Goal: Task Accomplishment & Management: Manage account settings

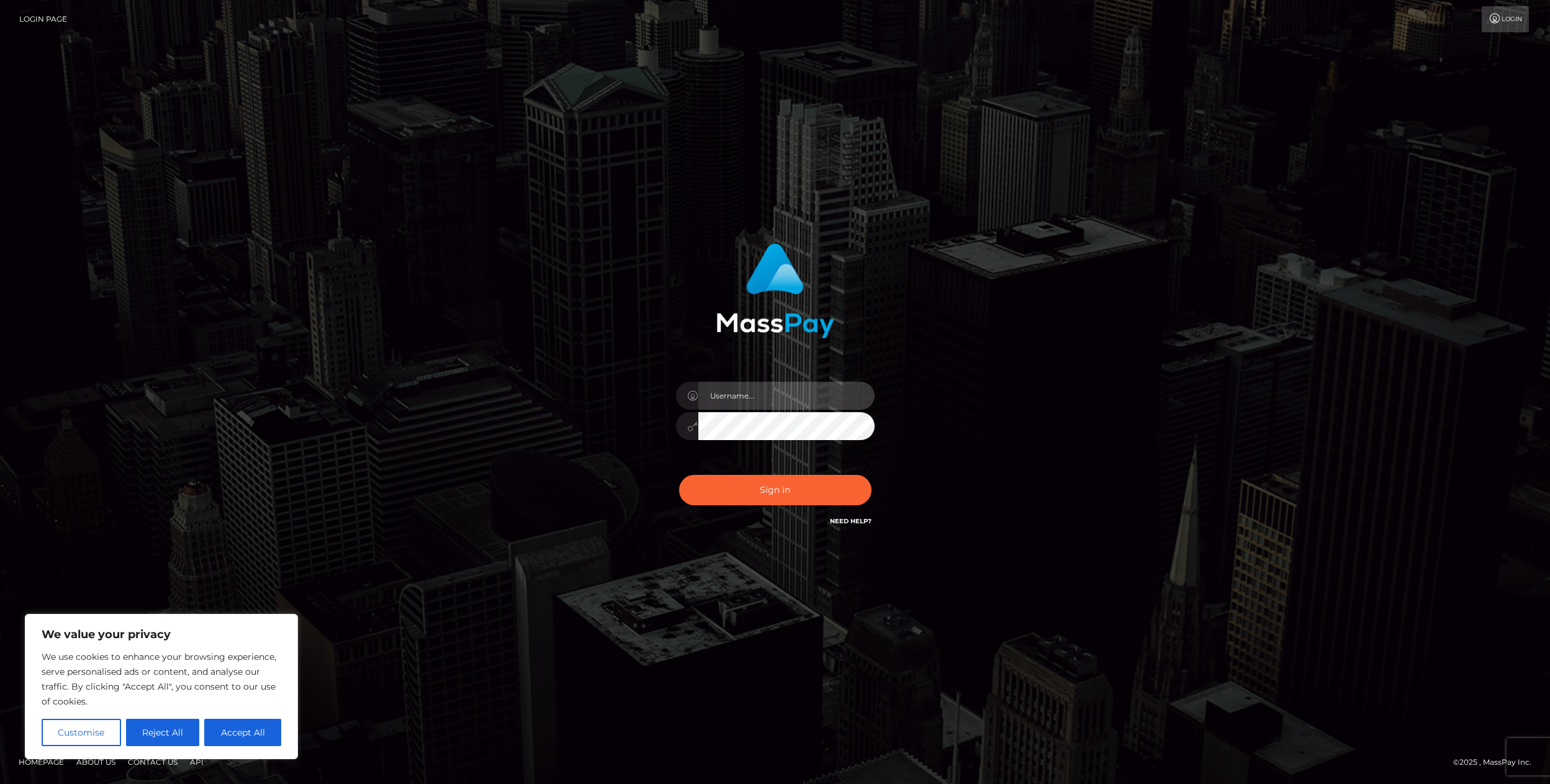
type input "pouyam"
click at [259, 740] on button "Accept All" at bounding box center [243, 732] width 77 height 27
checkbox input "true"
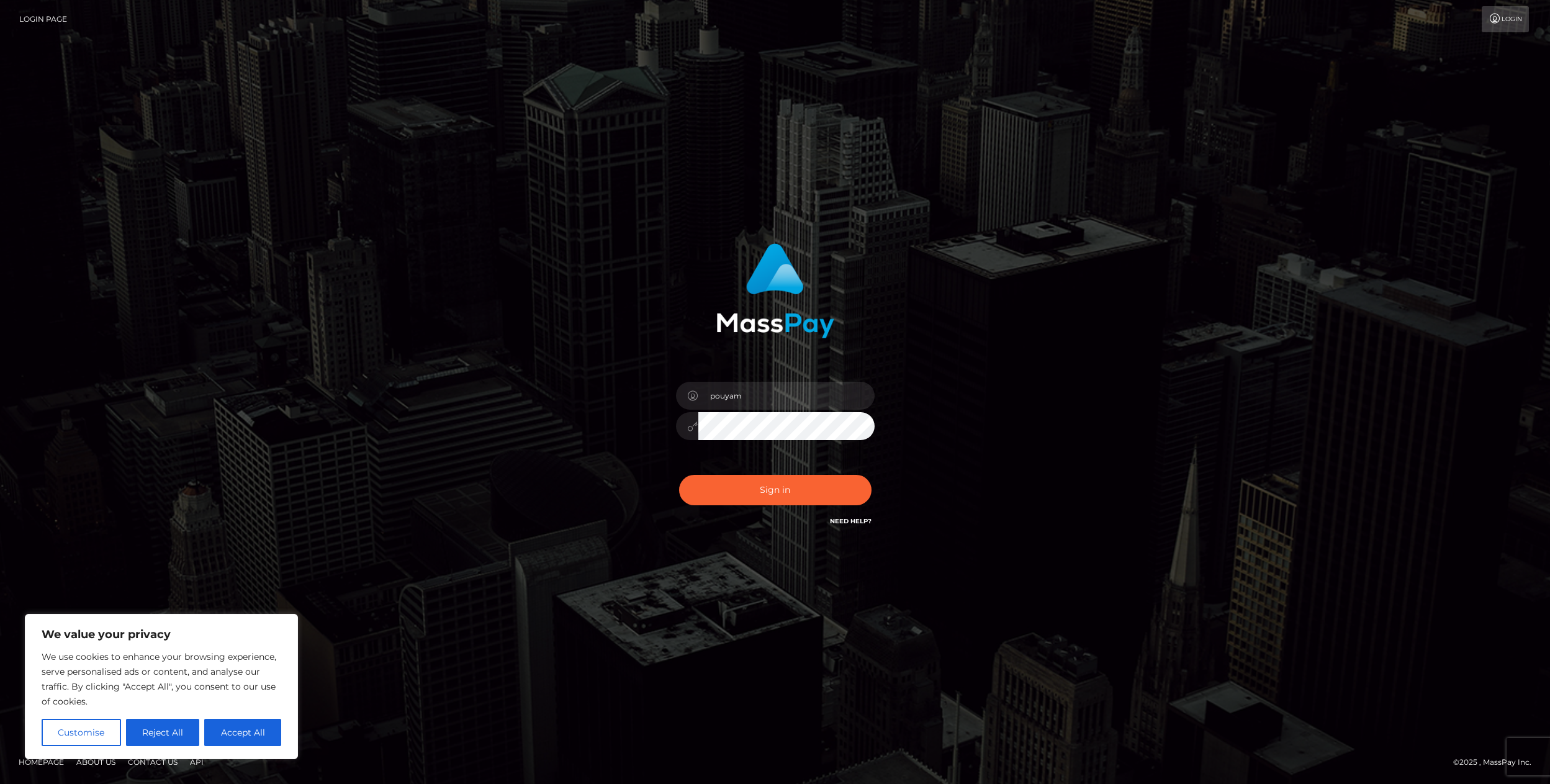
checkbox input "true"
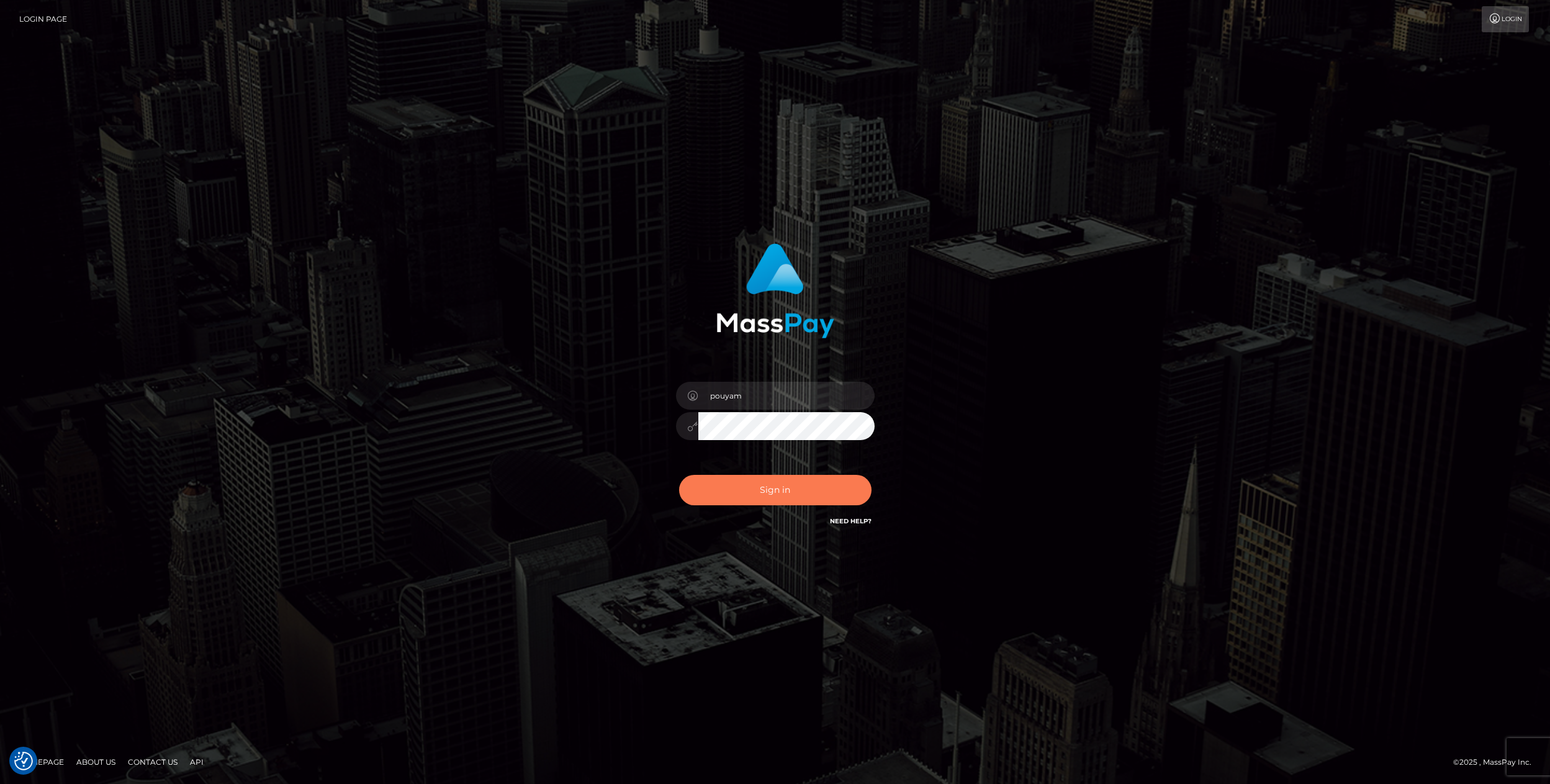
click at [751, 504] on button "Sign in" at bounding box center [775, 490] width 193 height 30
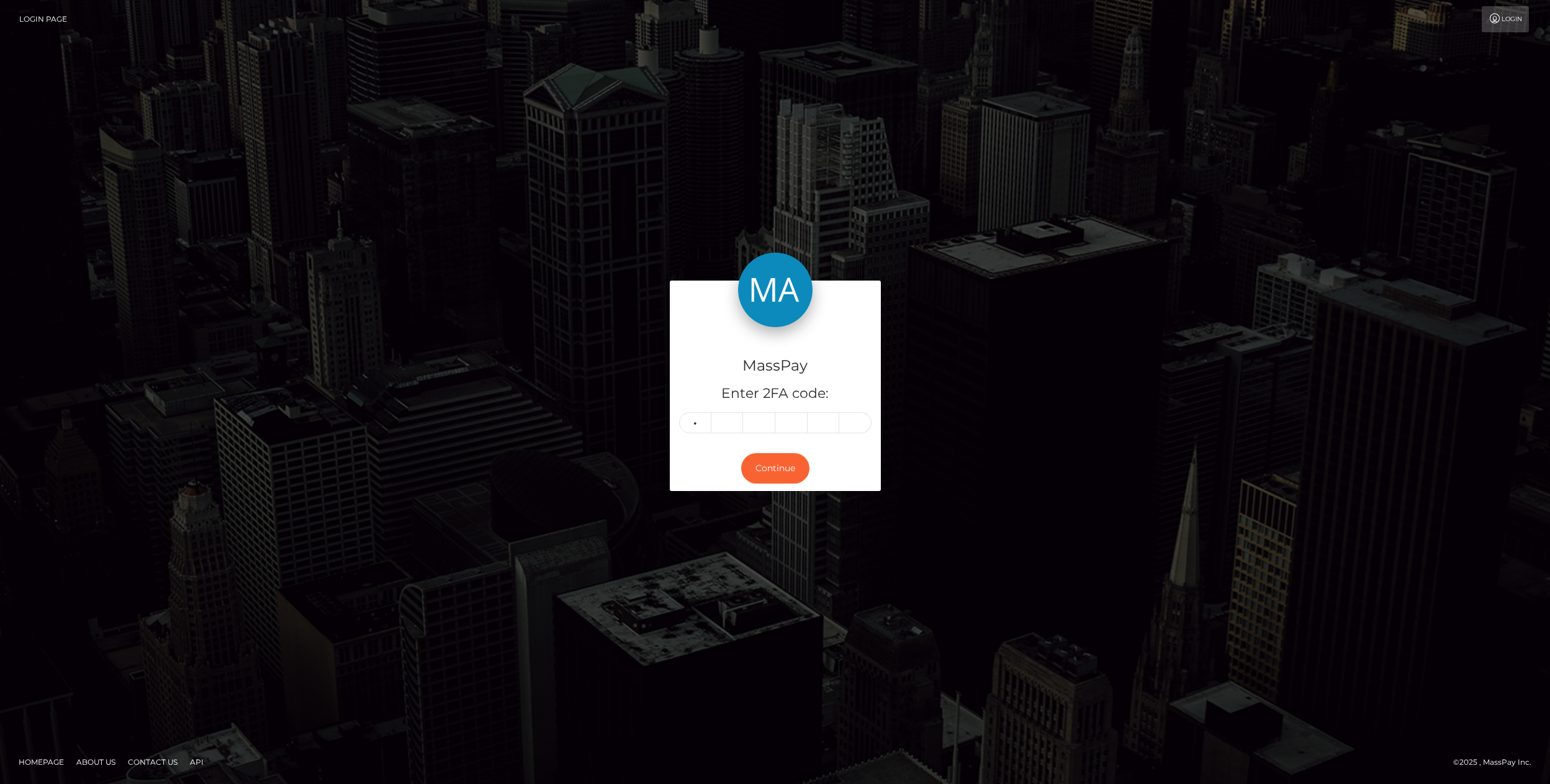
type input "0"
type input "3"
type input "4"
type input "3"
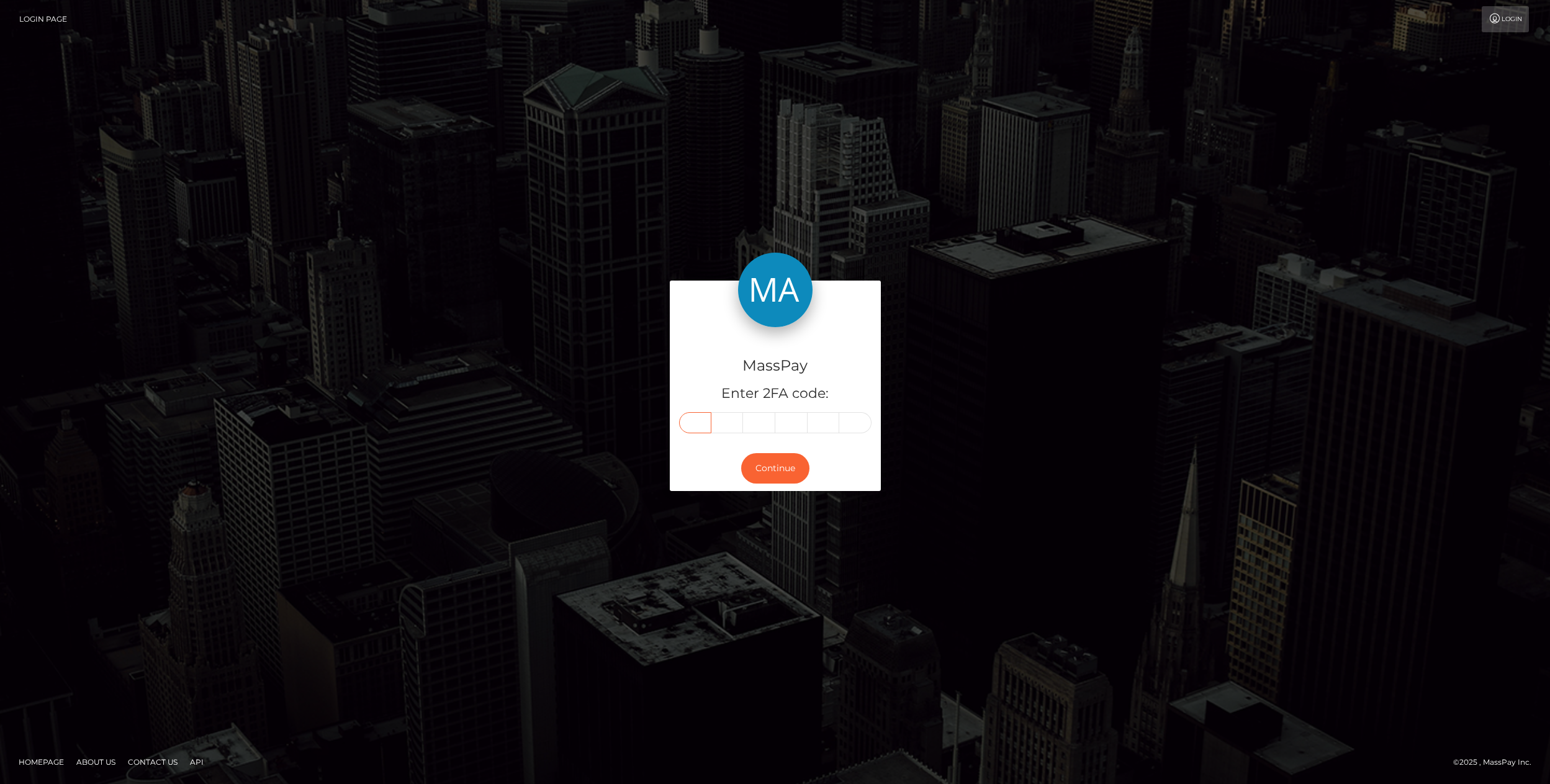
type input "0"
type input "8"
type input "3"
type input "4"
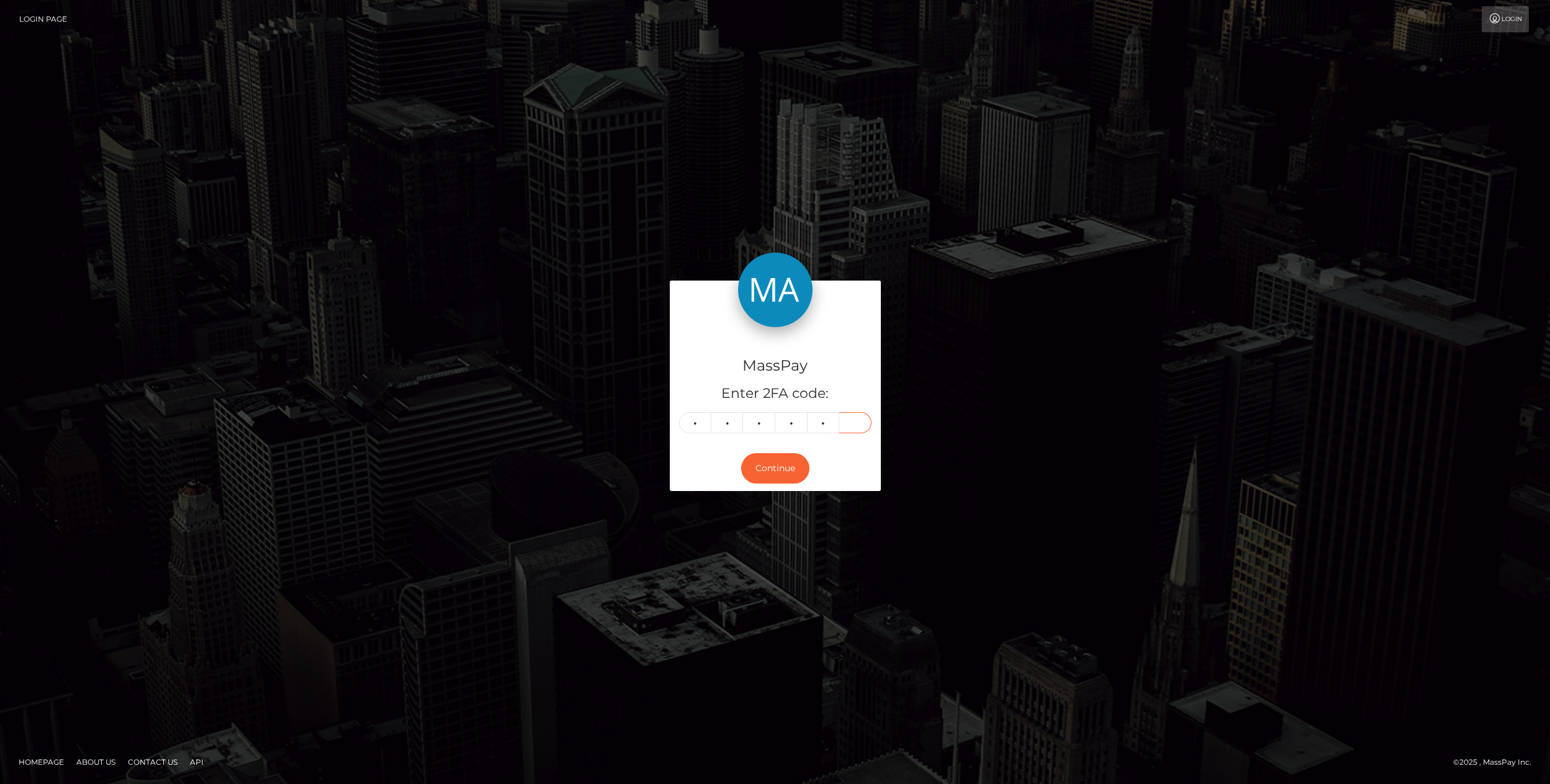
type input "3"
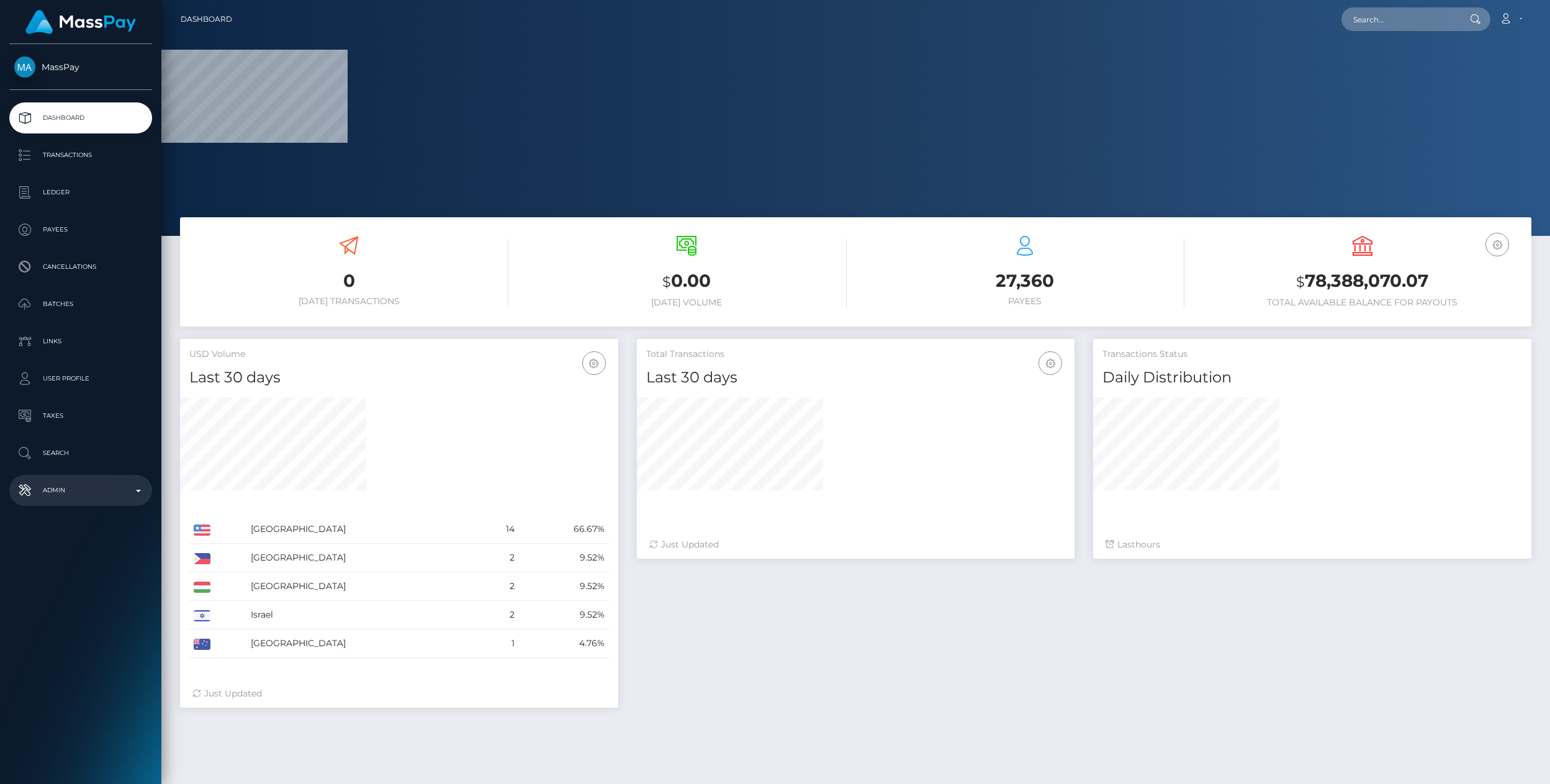
click at [64, 505] on link "Admin" at bounding box center [81, 490] width 143 height 31
click at [89, 536] on span "Clients" at bounding box center [81, 531] width 133 height 15
click at [95, 526] on span "Clients" at bounding box center [81, 531] width 133 height 15
click at [55, 538] on span "Clients" at bounding box center [81, 531] width 133 height 15
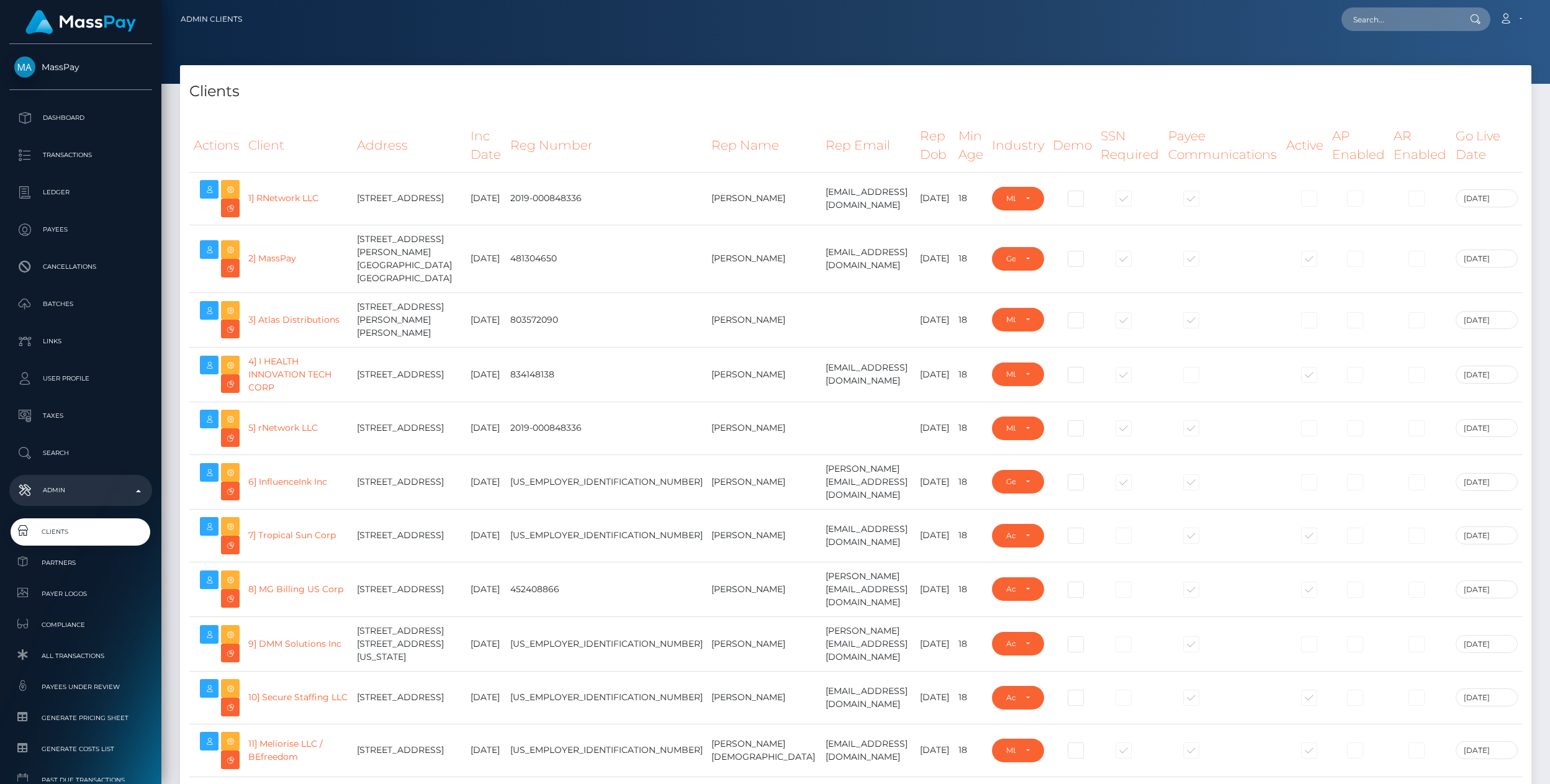
select select "223"
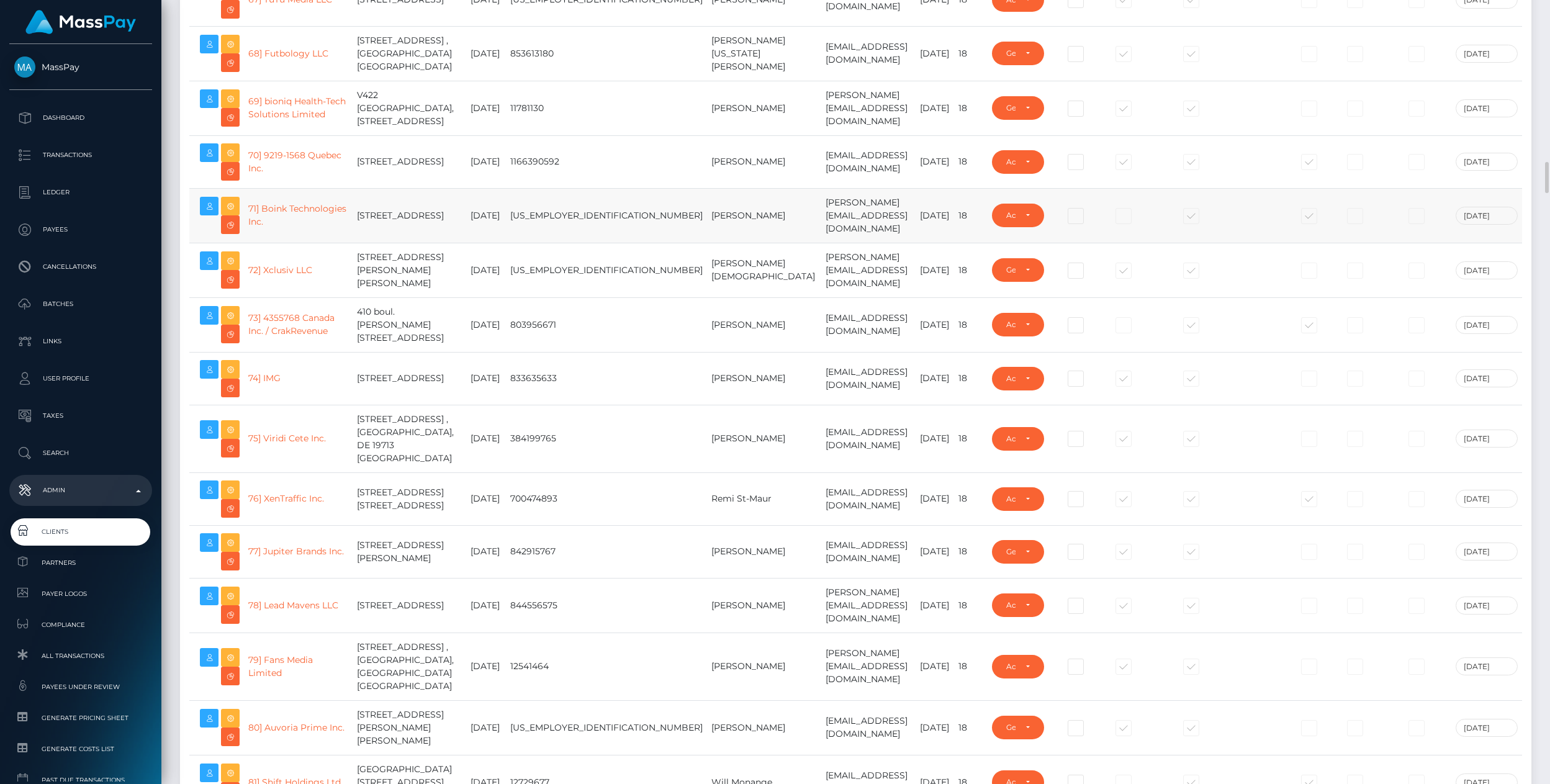
type input "pouyam"
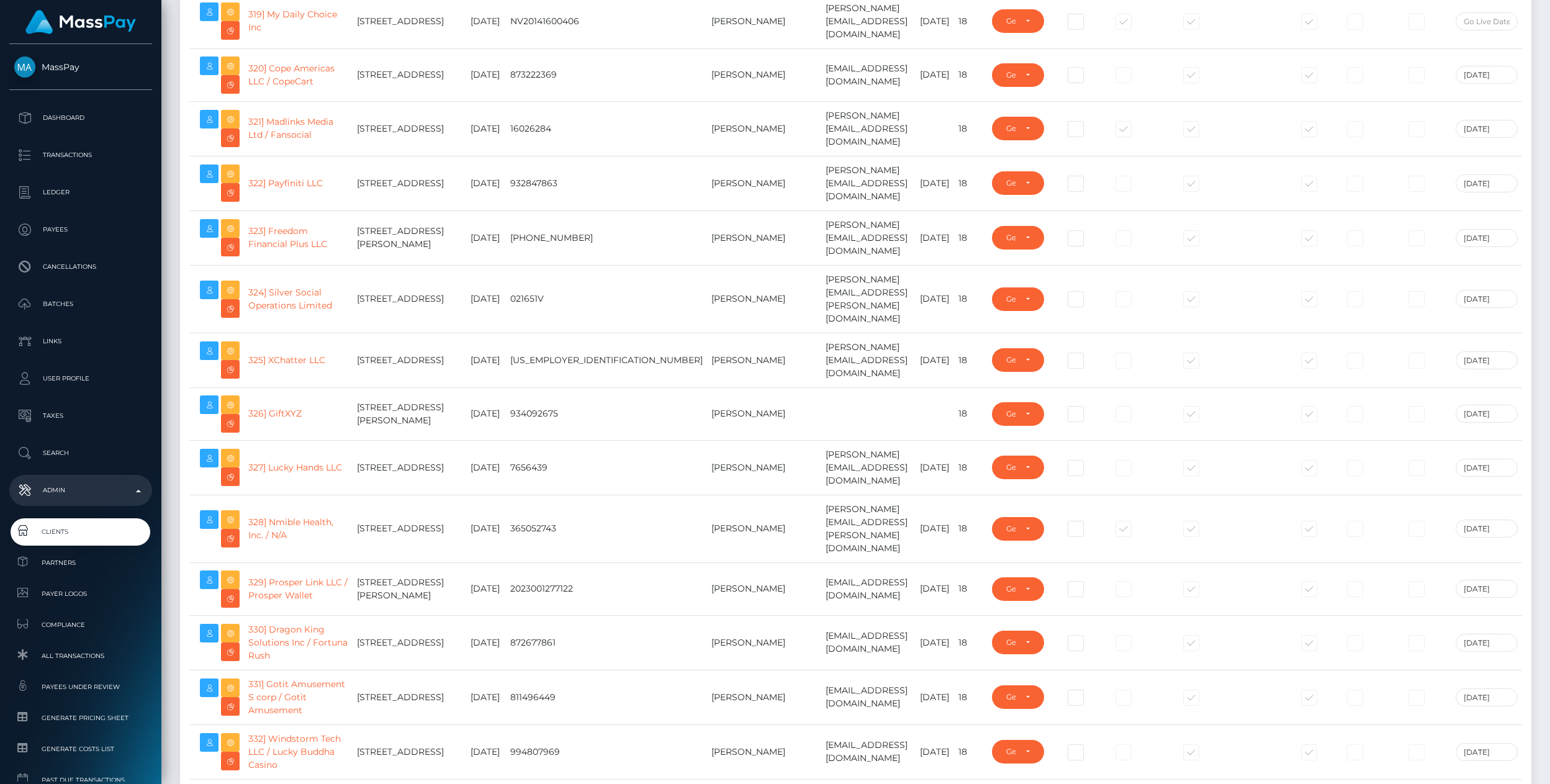
scroll to position [18697, 0]
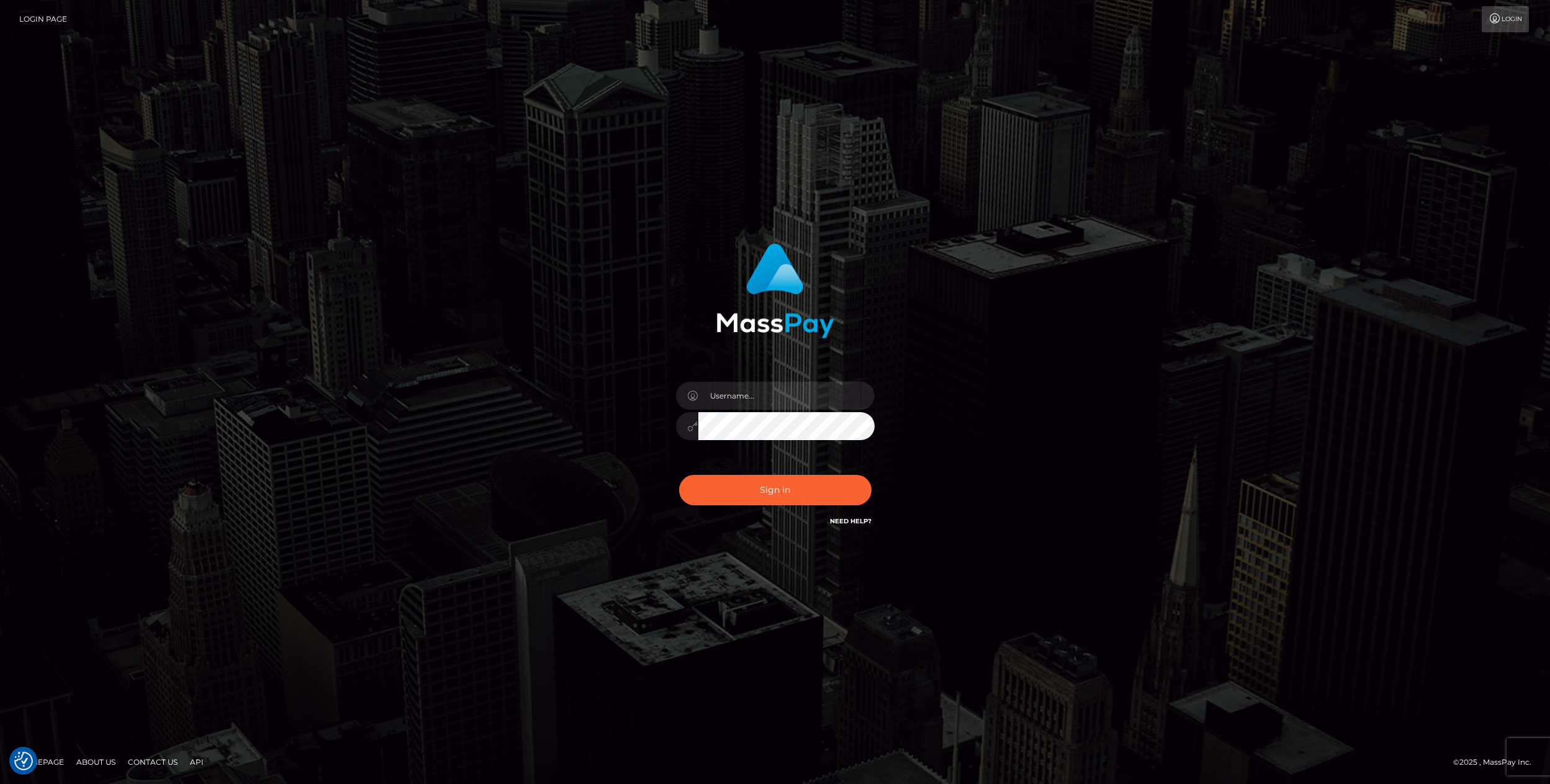
type input "pouyam"
